Goal: Check status

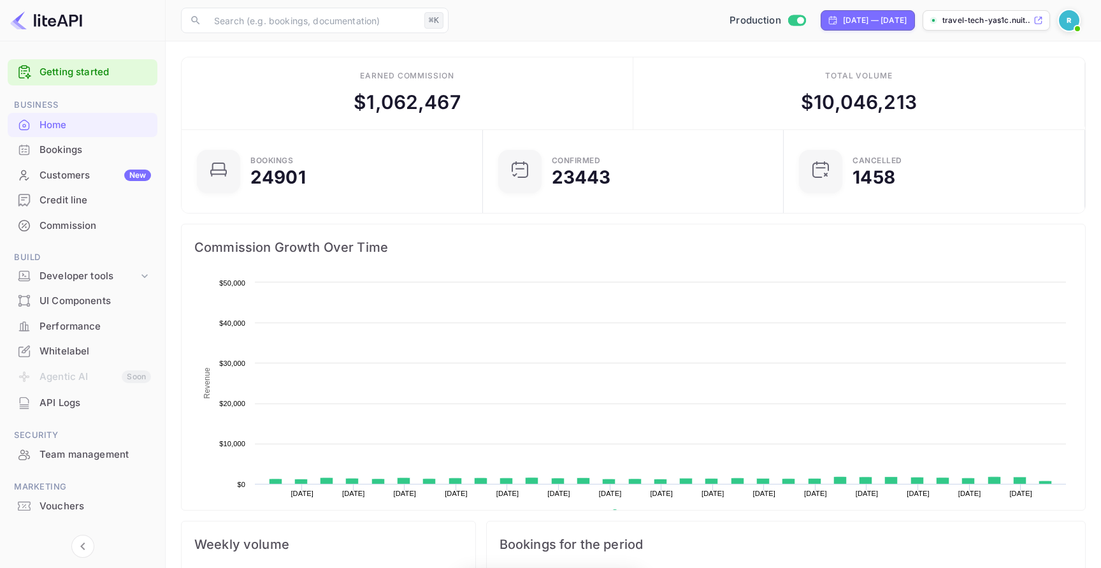
scroll to position [207, 294]
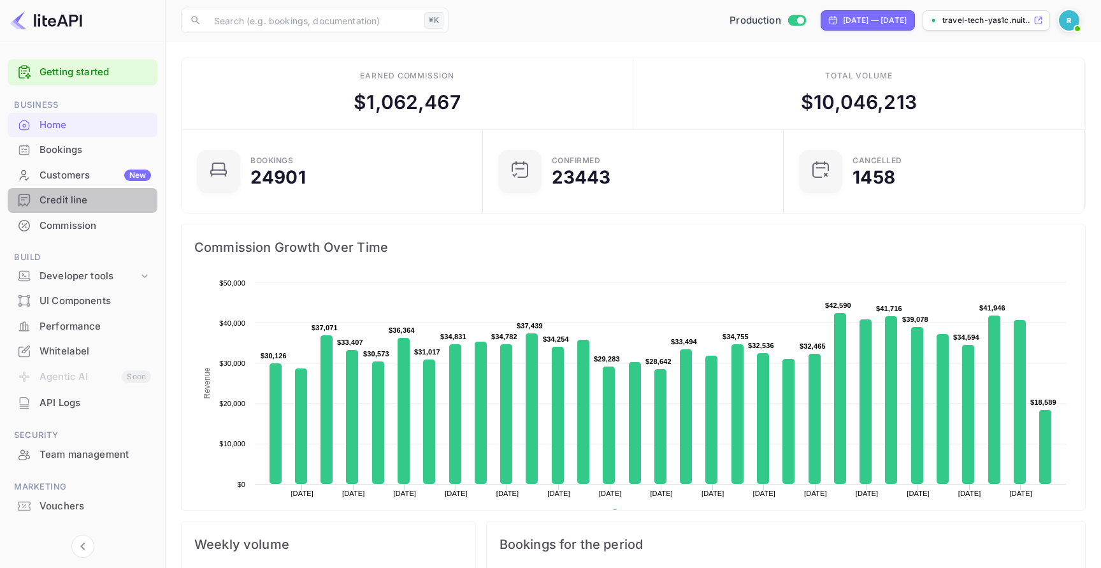
click at [101, 191] on div "Credit line" at bounding box center [83, 200] width 150 height 25
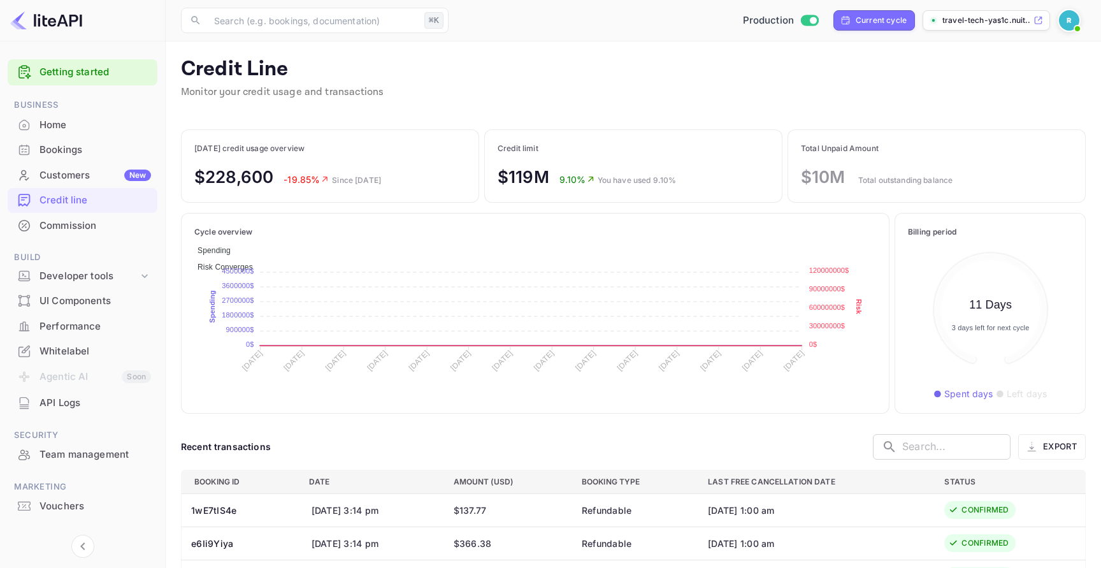
scroll to position [1, 1]
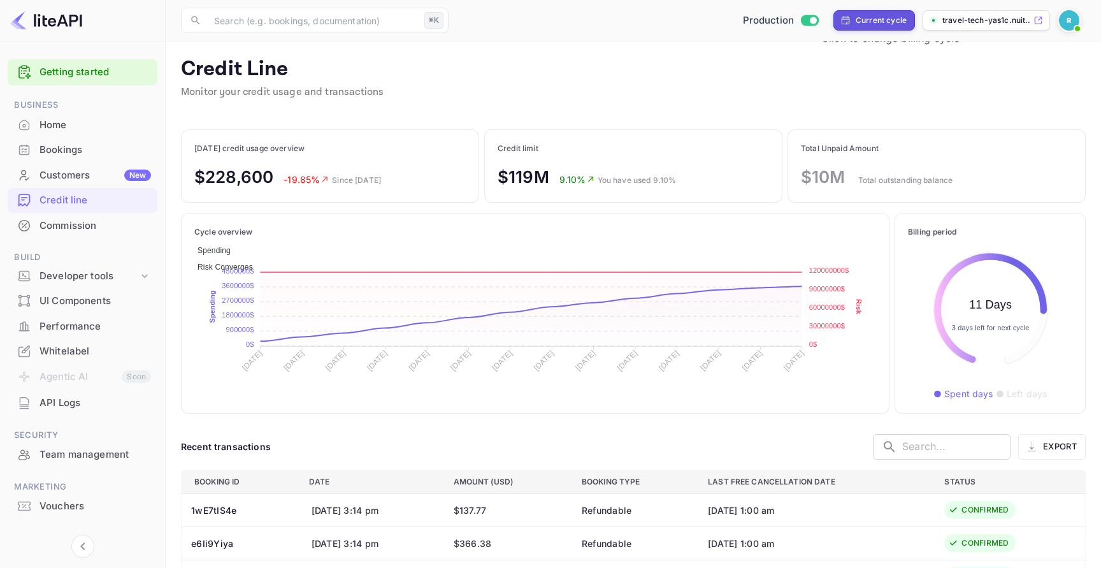
click at [878, 22] on div "Current cycle" at bounding box center [881, 20] width 51 height 11
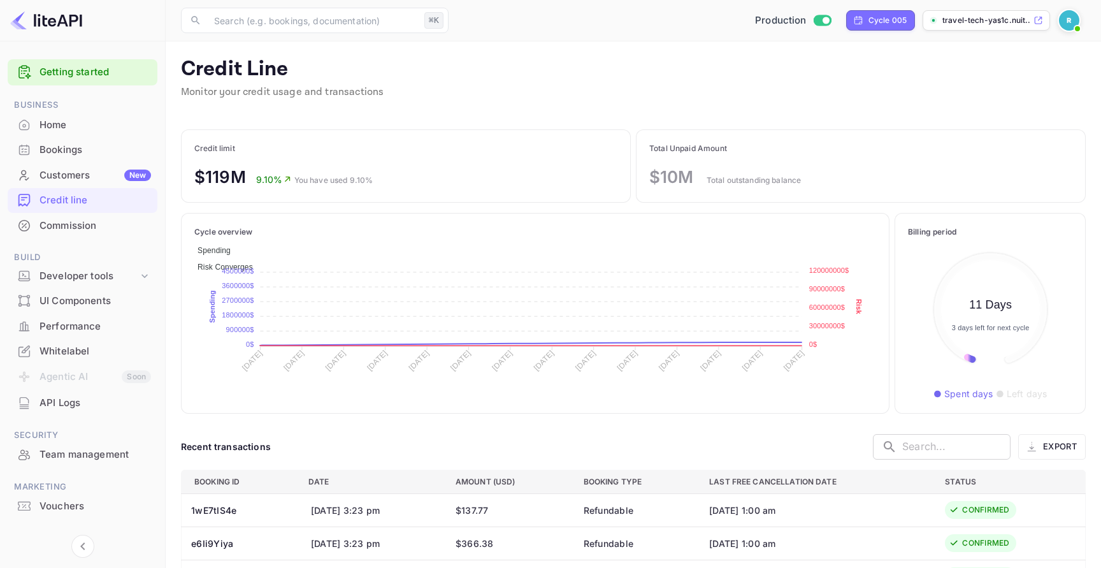
scroll to position [147, 164]
